Goal: Information Seeking & Learning: Find specific fact

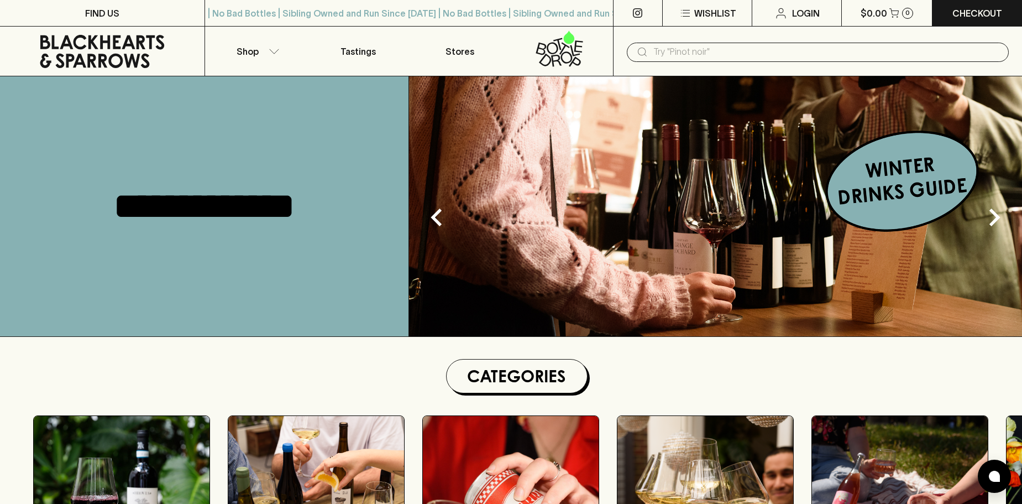
click at [796, 51] on input "text" at bounding box center [827, 52] width 347 height 18
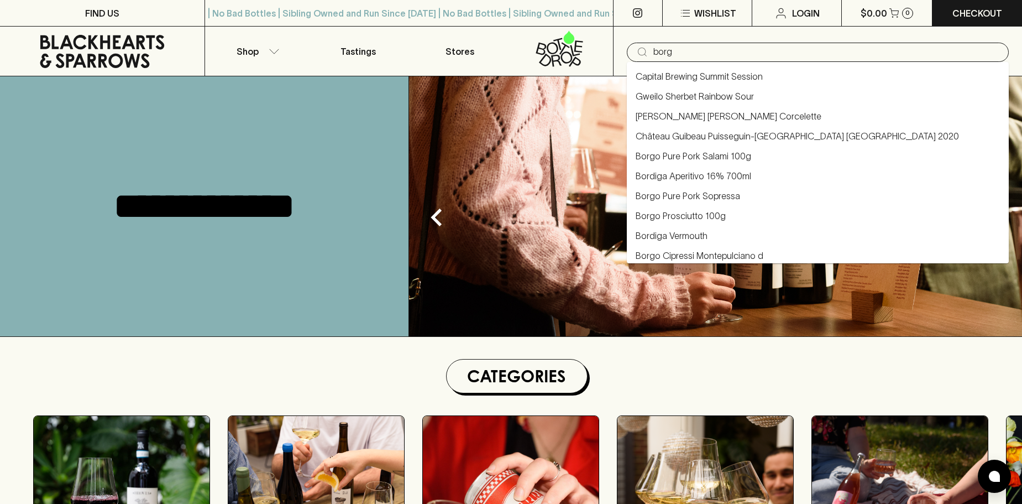
type input "borgo"
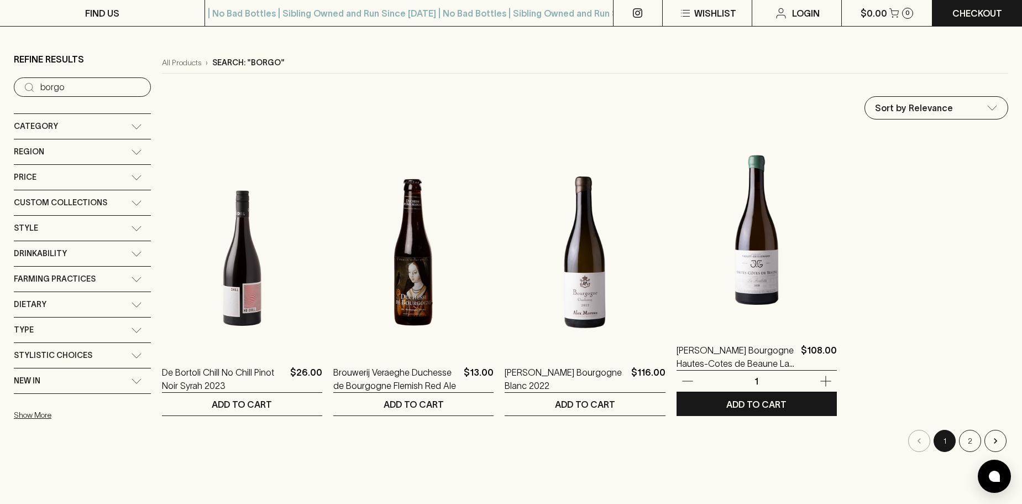
scroll to position [166, 0]
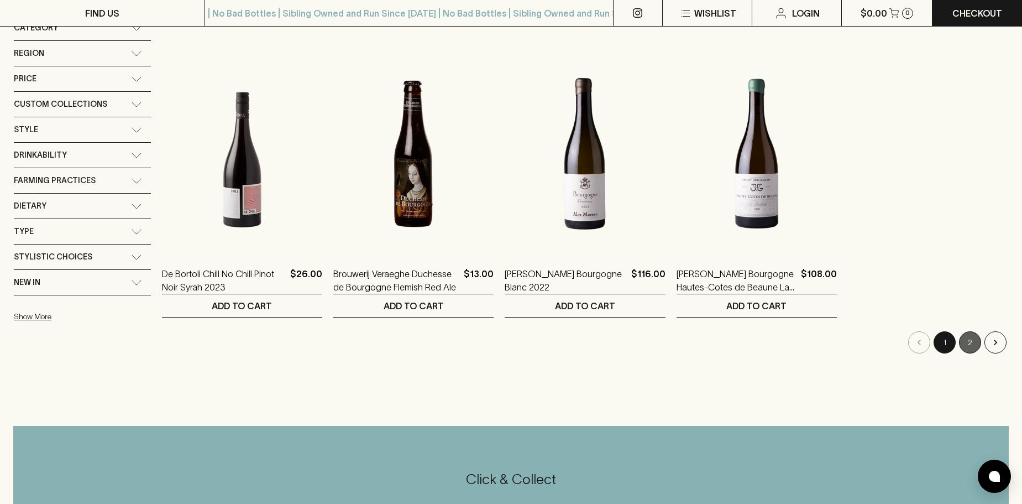
click at [970, 340] on button "2" at bounding box center [970, 342] width 22 height 22
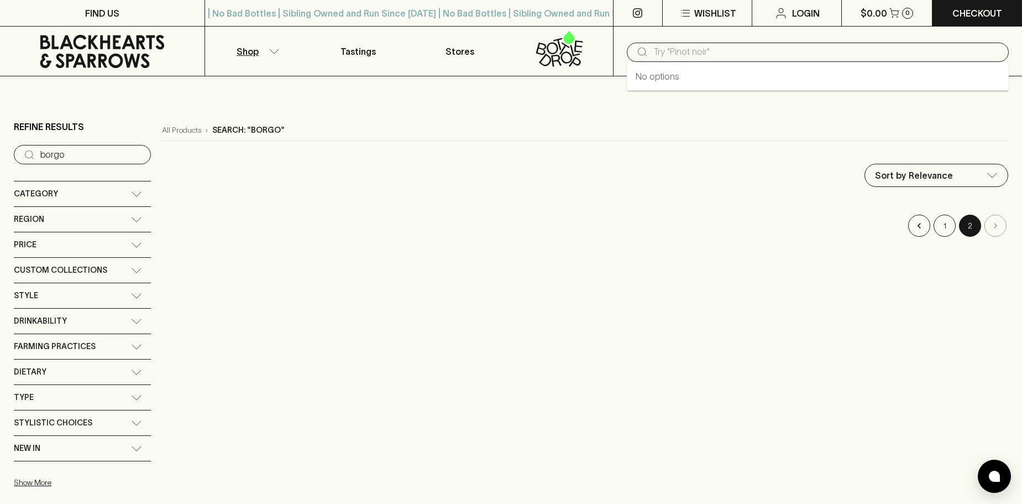
click at [680, 55] on input "text" at bounding box center [827, 52] width 347 height 18
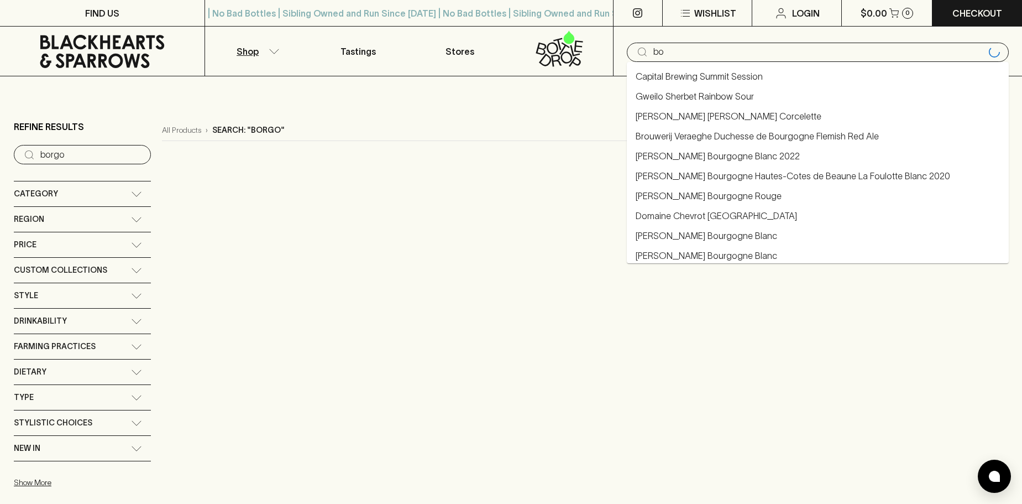
type input "b"
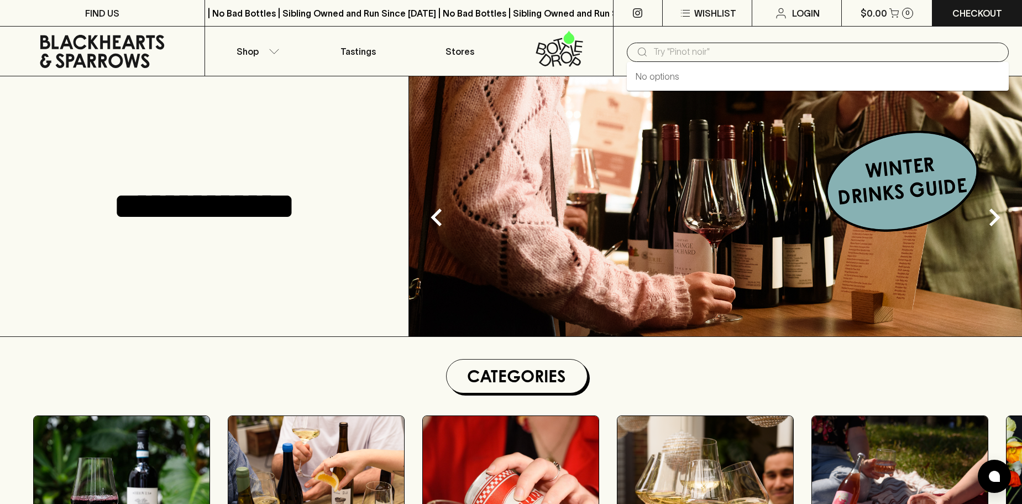
click at [726, 51] on input "text" at bounding box center [827, 52] width 347 height 18
paste input "Borgo Molino I Ciari Ribolla Gialla 2021"
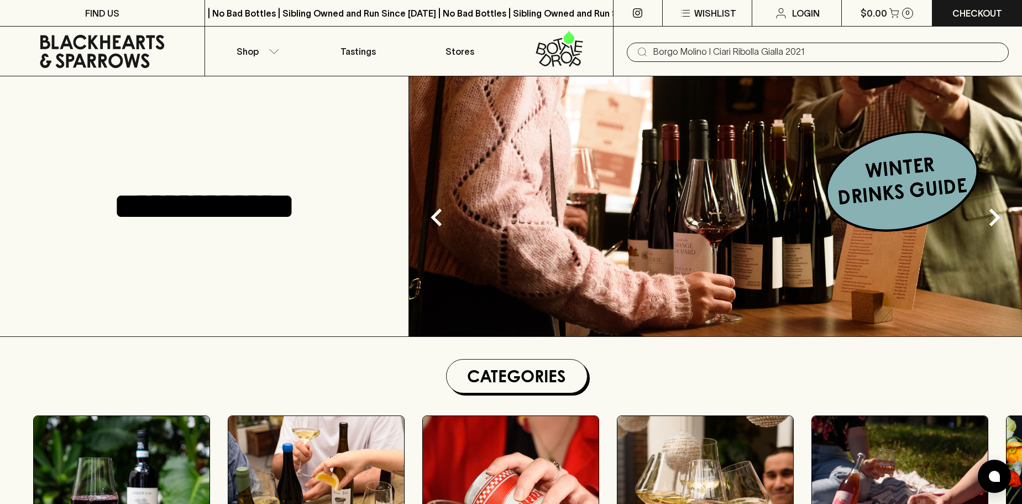
type input "Borgo Molino I Ciari Ribolla Gialla 2021"
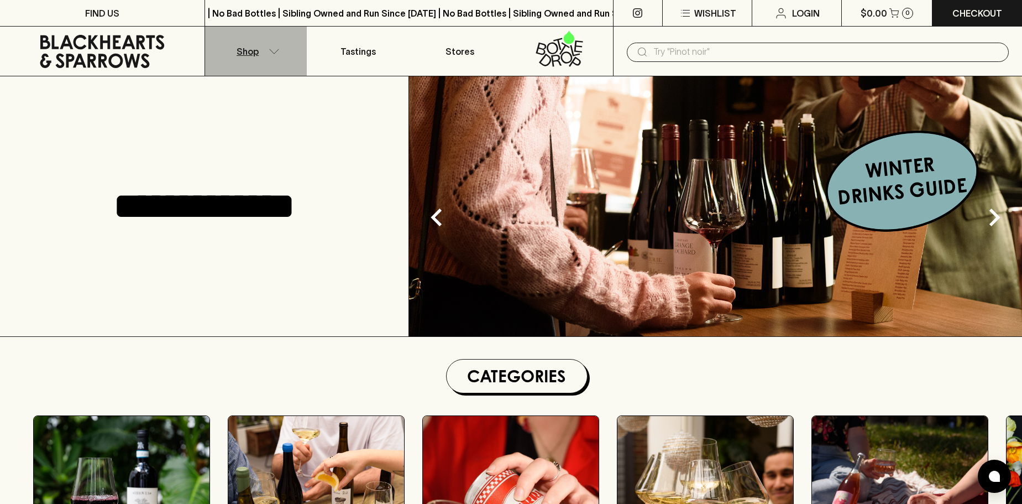
click at [271, 45] on button "Shop" at bounding box center [256, 51] width 102 height 49
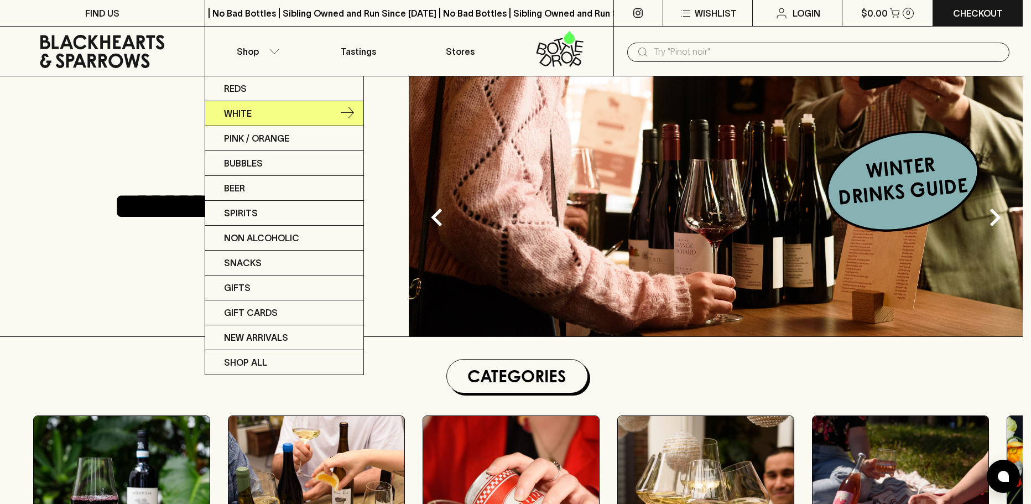
click at [266, 114] on link "White" at bounding box center [284, 113] width 158 height 25
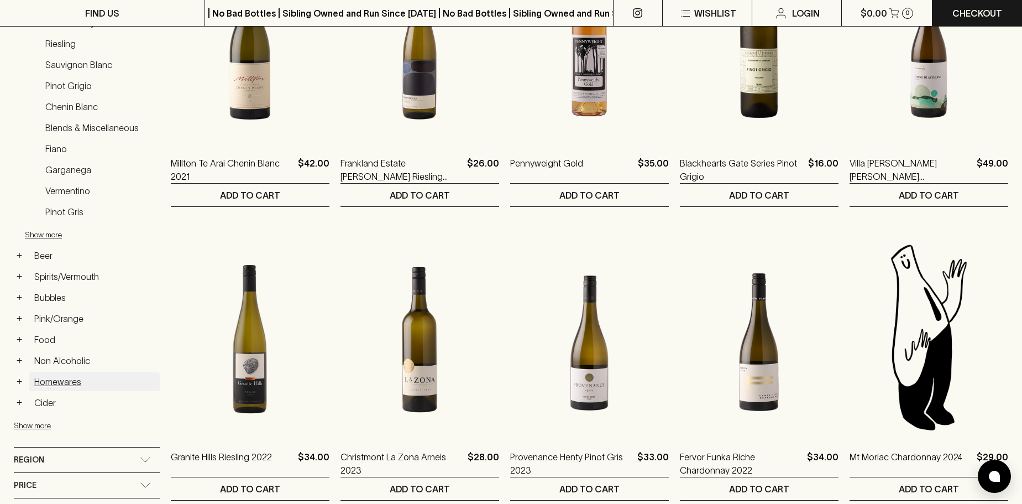
scroll to position [442, 0]
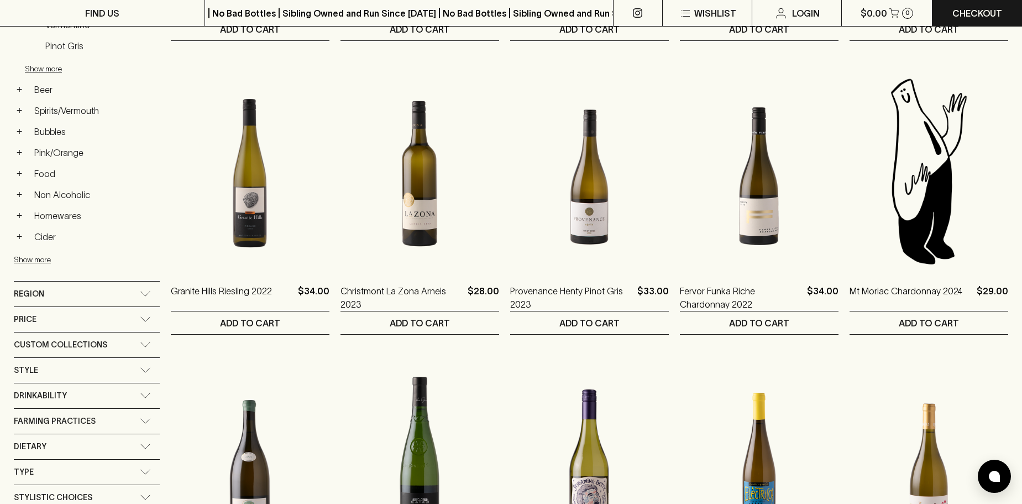
click at [74, 297] on div "Region" at bounding box center [77, 294] width 126 height 14
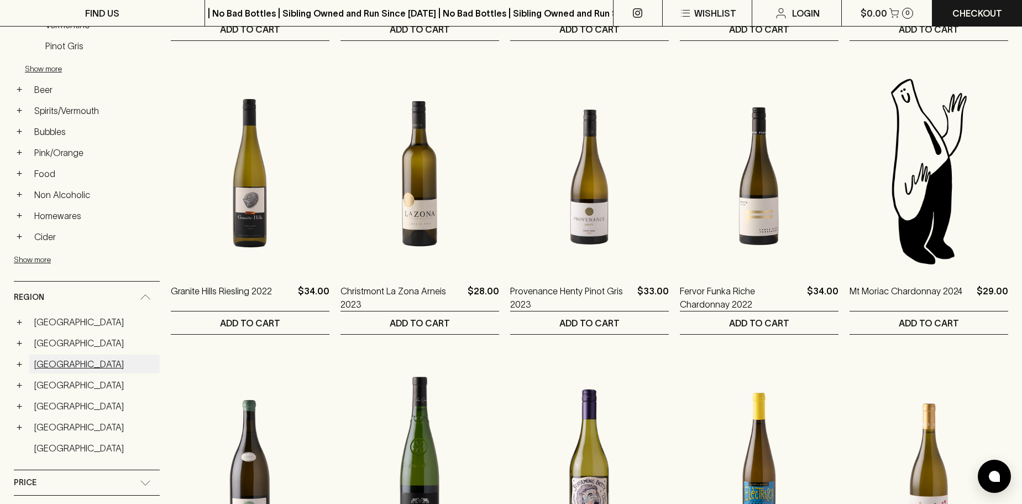
click at [41, 370] on link "[GEOGRAPHIC_DATA]" at bounding box center [94, 363] width 130 height 19
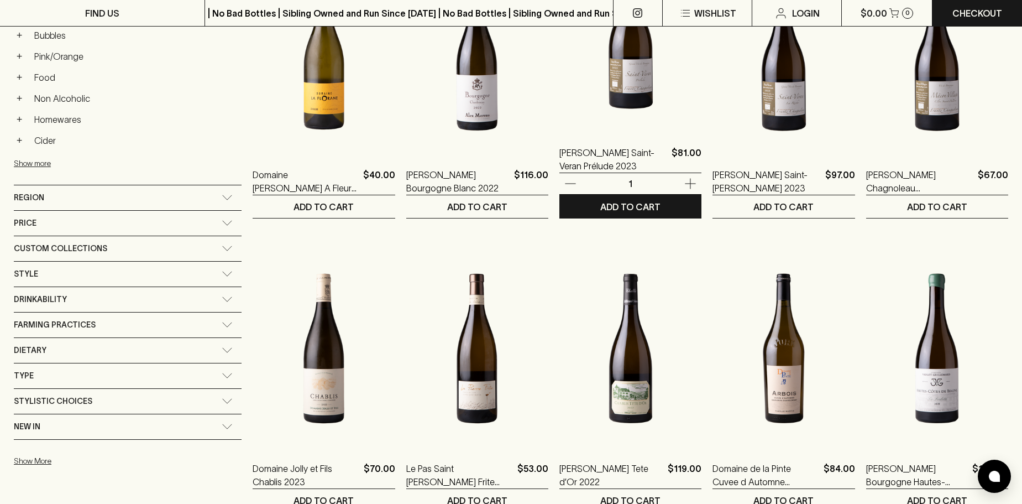
scroll to position [573, 0]
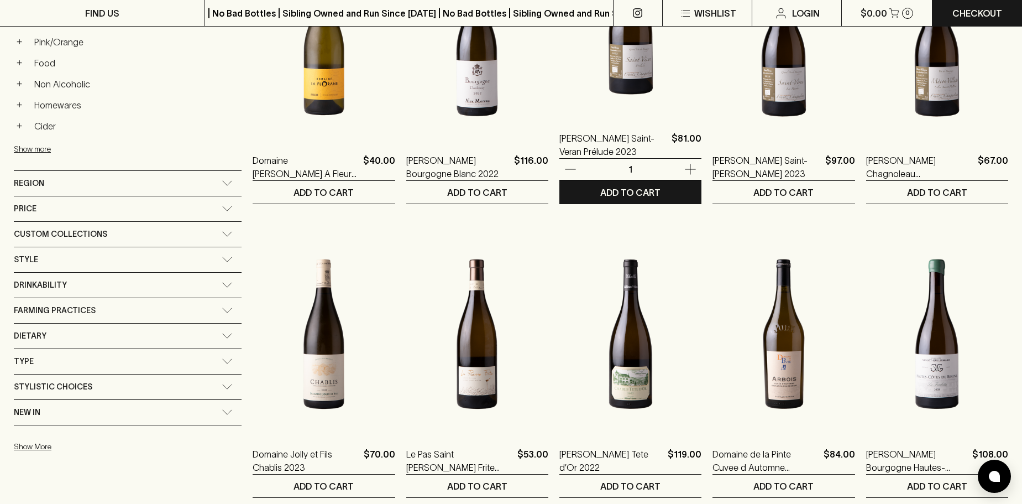
click at [620, 90] on img at bounding box center [631, 18] width 142 height 194
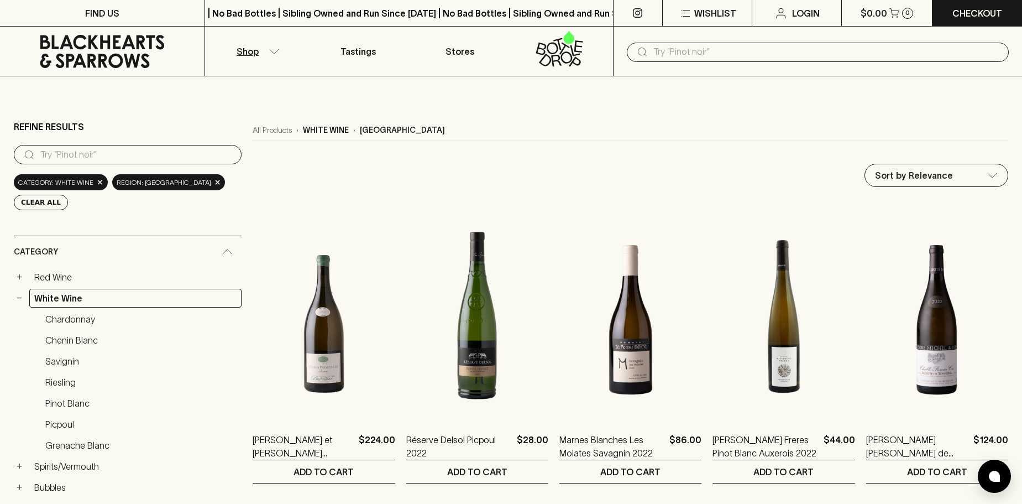
click at [79, 323] on link "Chardonnay" at bounding box center [140, 319] width 201 height 19
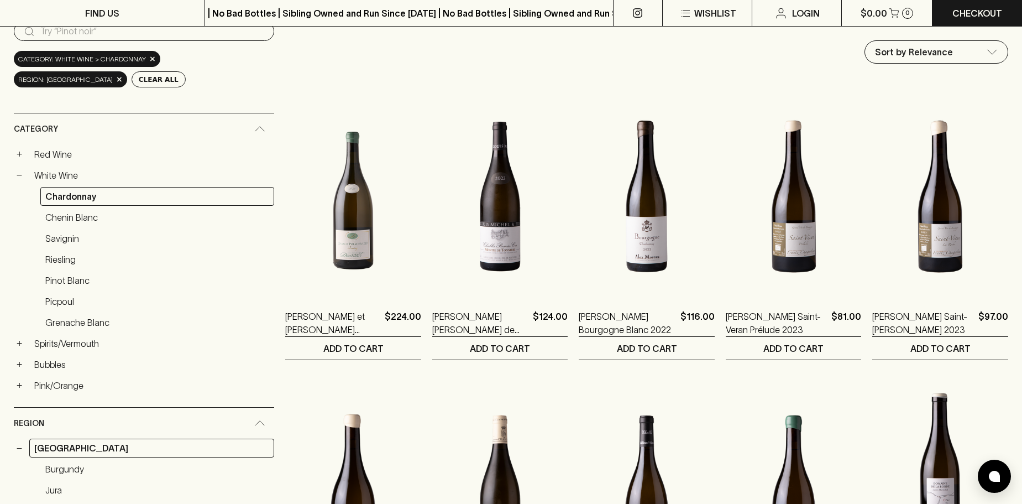
scroll to position [111, 0]
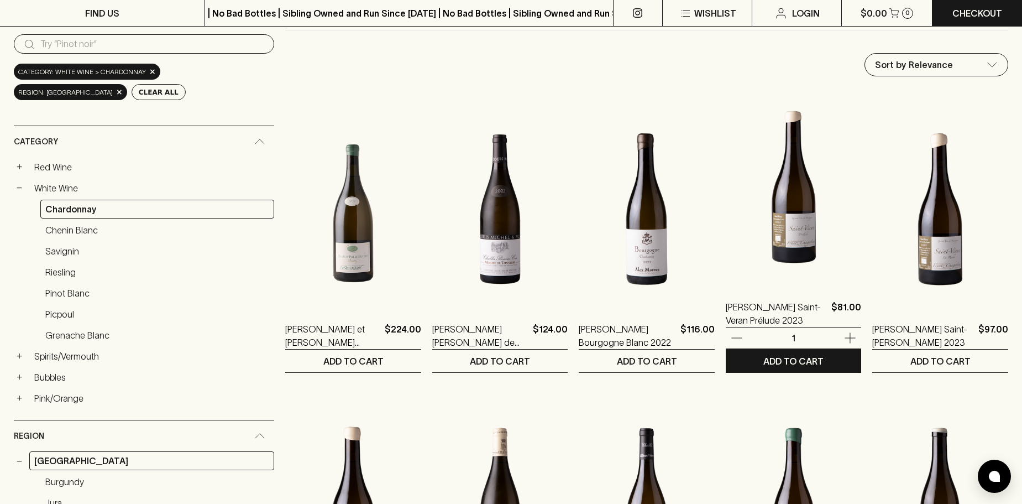
click at [819, 270] on img at bounding box center [794, 187] width 136 height 194
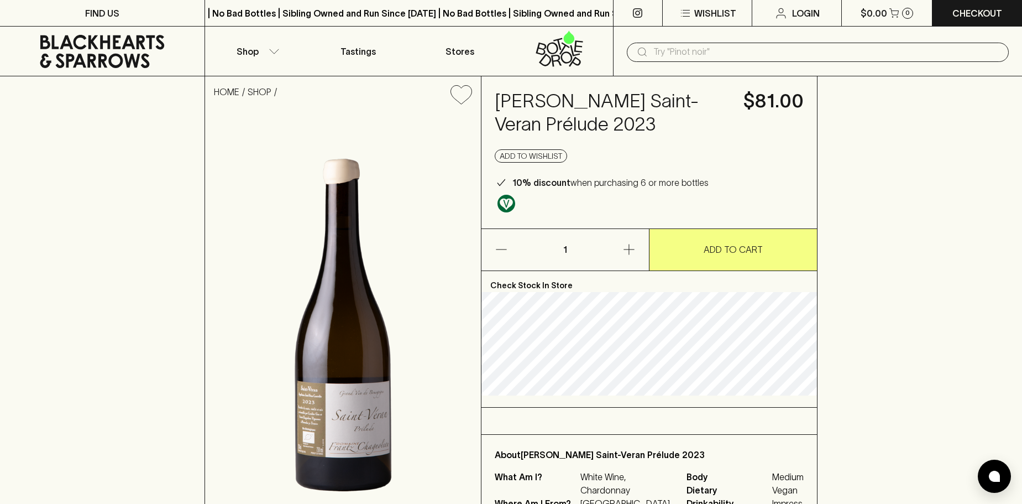
drag, startPoint x: 496, startPoint y: 99, endPoint x: 676, endPoint y: 111, distance: 180.1
click at [685, 114] on h4 "[PERSON_NAME] Saint-Veran Prélude 2023" at bounding box center [613, 113] width 236 height 46
copy h4 "[PERSON_NAME] Saint-Veran Prélude 2023"
